Goal: Use online tool/utility: Utilize a website feature to perform a specific function

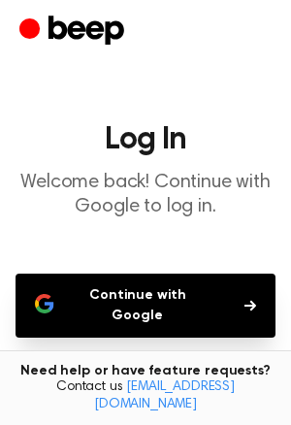
click at [157, 215] on p "Welcome back! Continue with Google to log in." at bounding box center [146, 195] width 260 height 49
click at [216, 317] on button "Continue with Google" at bounding box center [146, 306] width 260 height 64
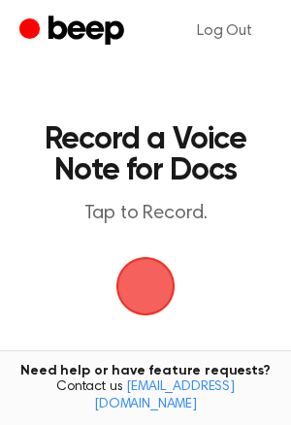
click at [148, 289] on span "button" at bounding box center [145, 286] width 54 height 54
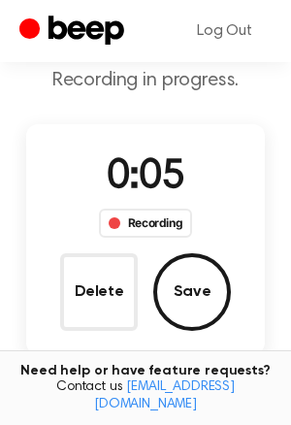
scroll to position [109, 0]
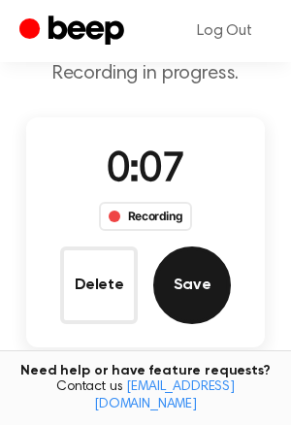
click at [193, 279] on button "Save" at bounding box center [192, 285] width 78 height 78
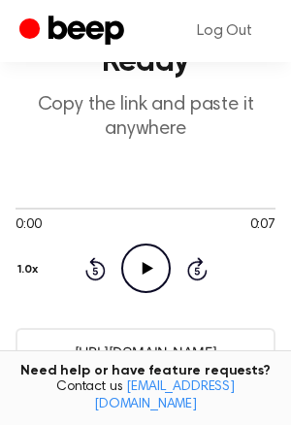
click at [152, 268] on icon "Play Audio" at bounding box center [145, 268] width 49 height 49
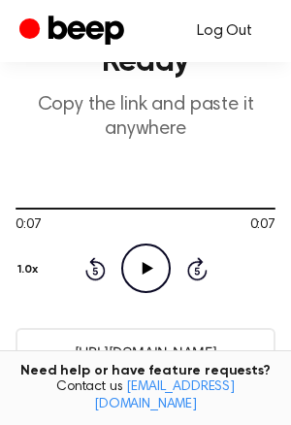
click at [240, 36] on link "Log Out" at bounding box center [225, 31] width 94 height 47
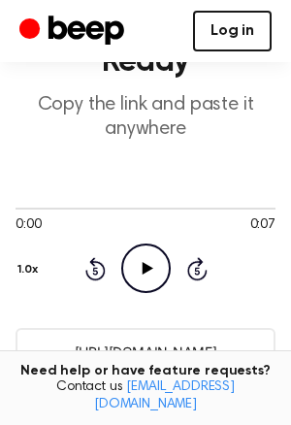
click at [221, 25] on link "Log in" at bounding box center [232, 31] width 79 height 41
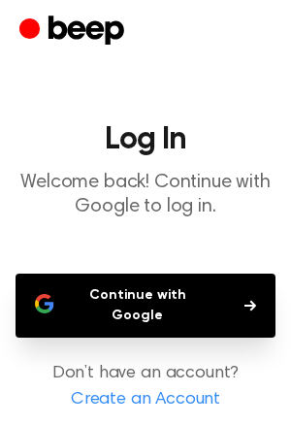
click at [198, 293] on button "Continue with Google" at bounding box center [146, 306] width 260 height 64
